Goal: Information Seeking & Learning: Learn about a topic

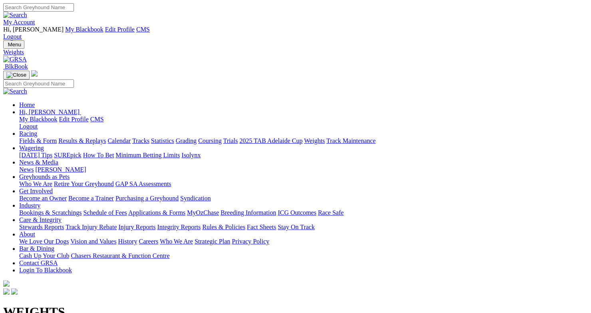
click at [44, 137] on link "Fields & Form" at bounding box center [38, 140] width 38 height 7
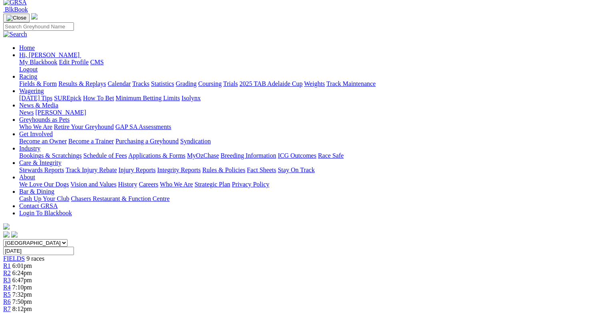
scroll to position [14, 6]
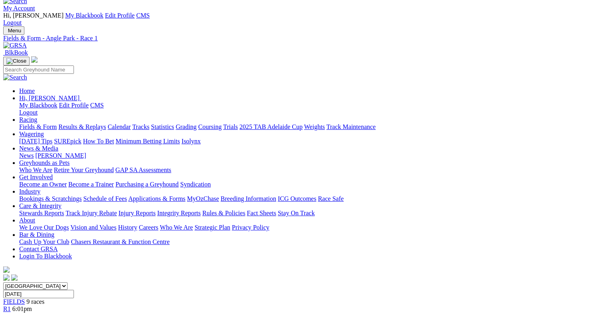
click at [32, 313] on span "6:24pm" at bounding box center [22, 316] width 20 height 7
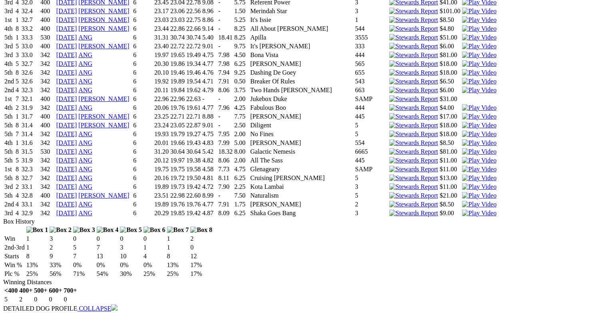
scroll to position [1821, 2]
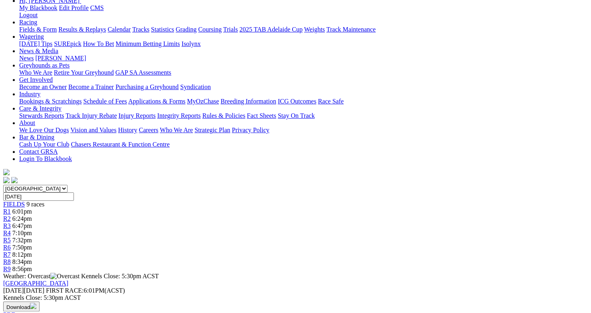
scroll to position [0, 2]
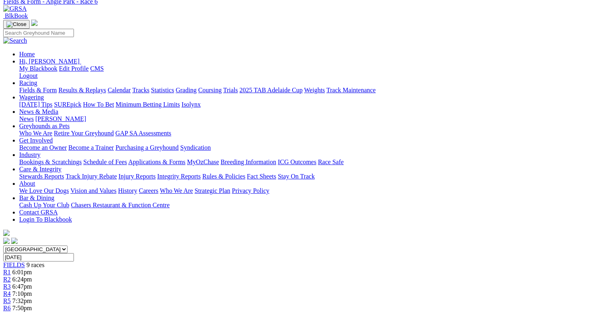
scroll to position [0, 5]
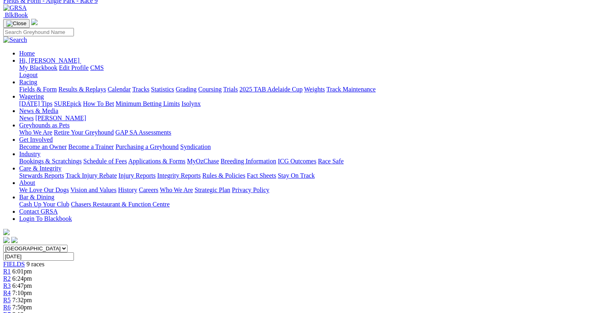
scroll to position [0, 12]
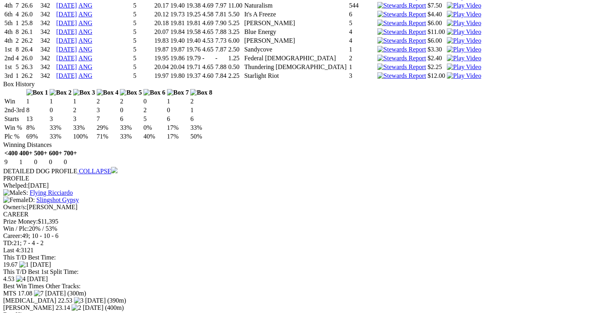
scroll to position [2732, 0]
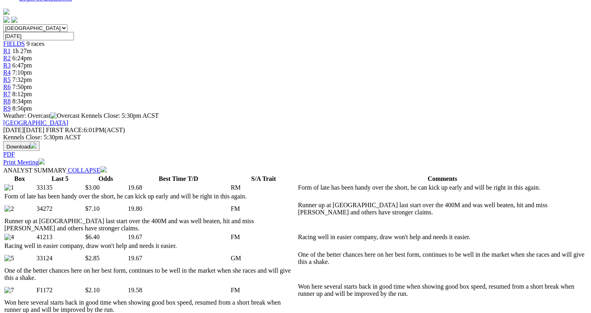
scroll to position [0, 0]
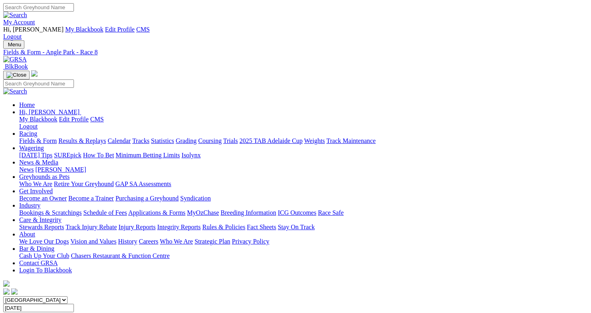
click at [57, 137] on link "Fields & Form" at bounding box center [38, 140] width 38 height 7
